Goal: Book appointment/travel/reservation

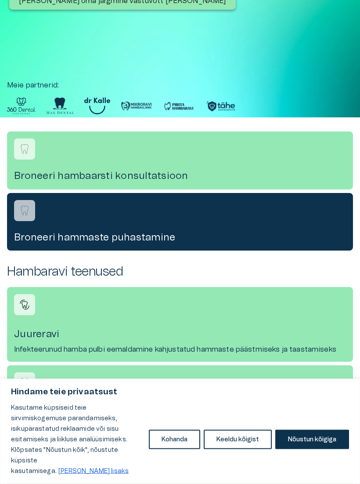
scroll to position [131, 0]
click at [325, 449] on button "Nõustun kõigiga" at bounding box center [312, 439] width 74 height 19
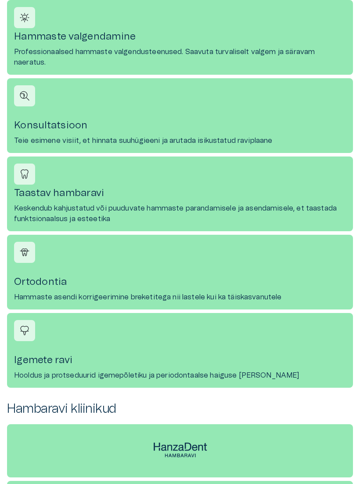
scroll to position [965, 0]
click at [52, 284] on h4 "Ortodontia" at bounding box center [180, 282] width 332 height 12
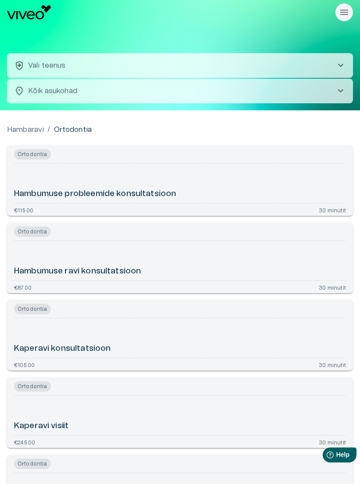
click at [342, 86] on span "chevron_right" at bounding box center [341, 91] width 11 height 11
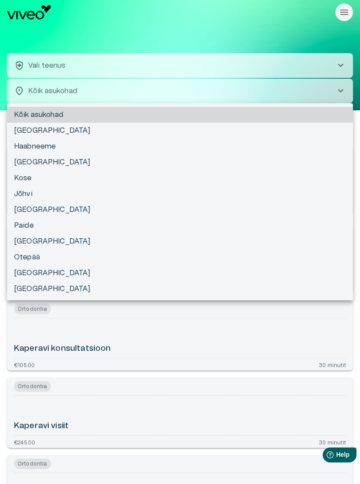
click at [34, 241] on li "[GEOGRAPHIC_DATA]" at bounding box center [180, 241] width 346 height 16
type input "**********"
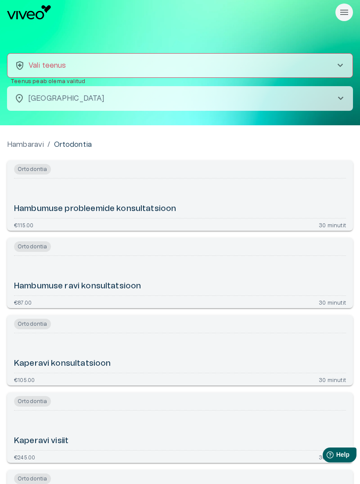
click at [341, 65] on span "chevron_right" at bounding box center [340, 65] width 11 height 11
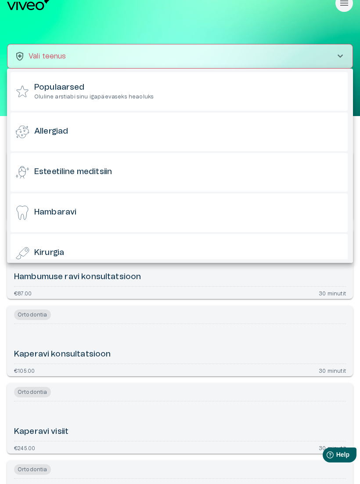
click at [62, 212] on h6 "Hambaravi" at bounding box center [55, 212] width 42 height 11
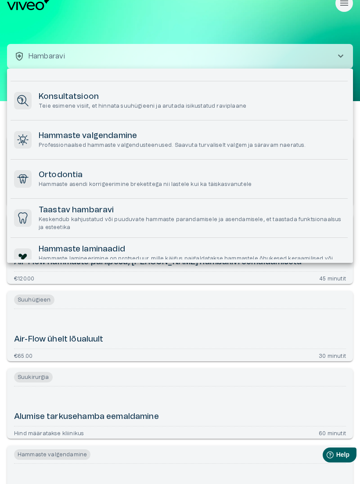
scroll to position [250, 0]
click at [60, 180] on p "Hammaste asendi korrigeerimine breketitega nii lastele kui ka täiskasvanutele" at bounding box center [145, 183] width 213 height 7
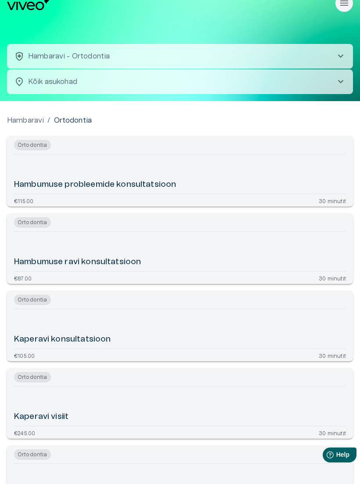
click at [344, 84] on span "chevron_right" at bounding box center [341, 81] width 11 height 11
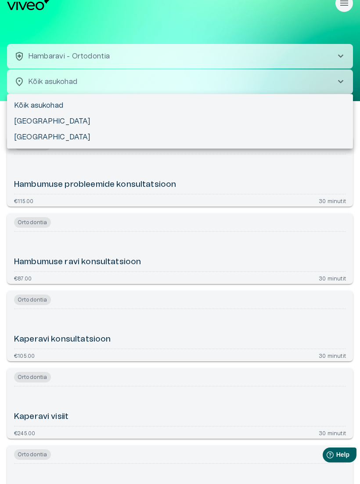
click at [63, 101] on li "Kõik asukohad" at bounding box center [180, 106] width 346 height 16
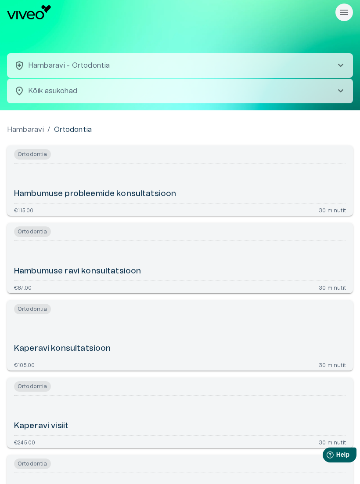
click at [343, 15] on icon "Rippmenüü nähtavus" at bounding box center [344, 12] width 11 height 11
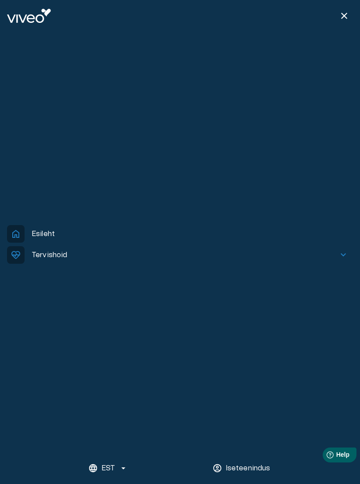
click at [341, 14] on span "close" at bounding box center [344, 16] width 11 height 11
